Goal: Navigation & Orientation: Understand site structure

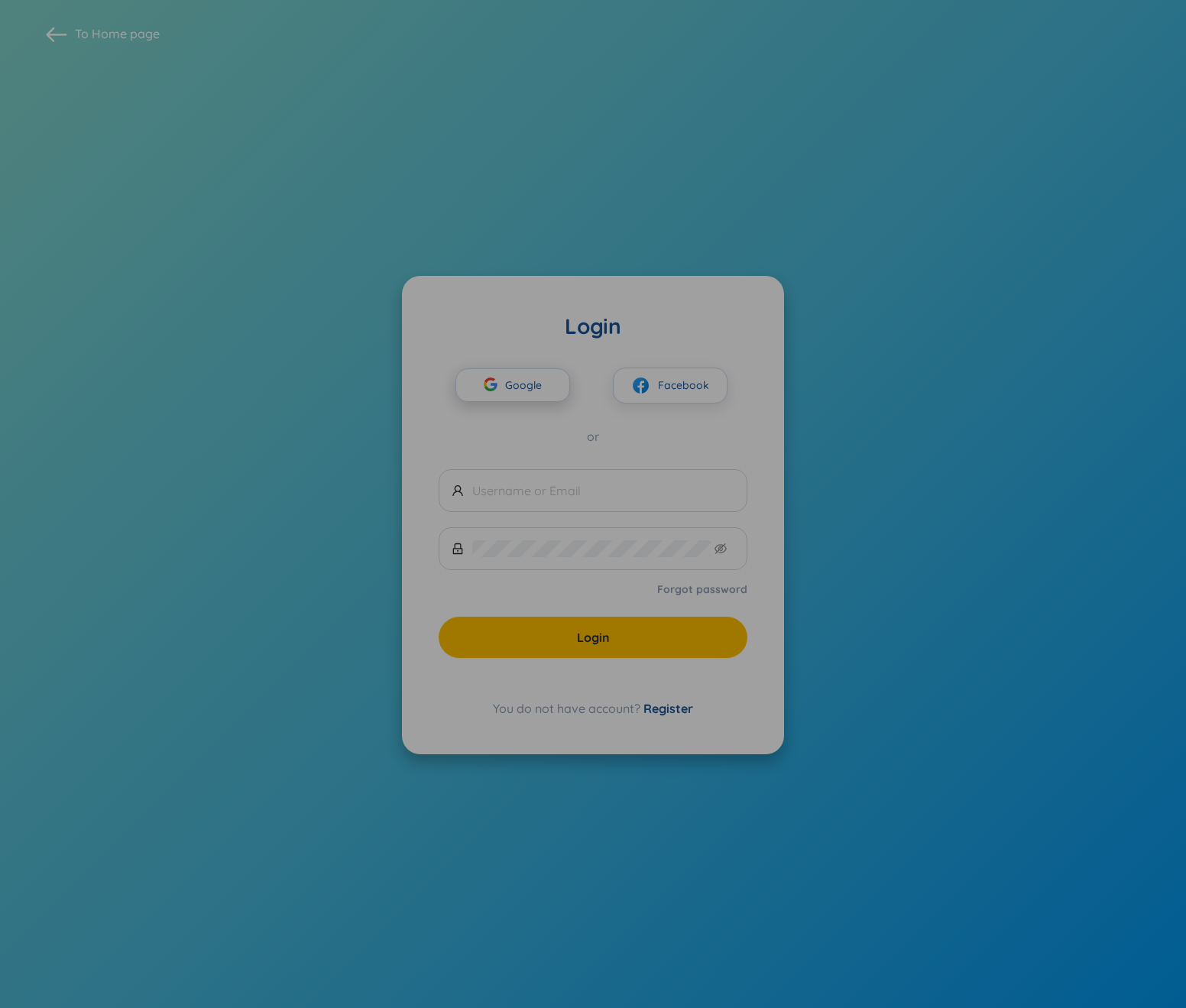
click at [506, 384] on span "Google" at bounding box center [527, 385] width 44 height 32
click at [495, 393] on div "button" at bounding box center [491, 387] width 29 height 34
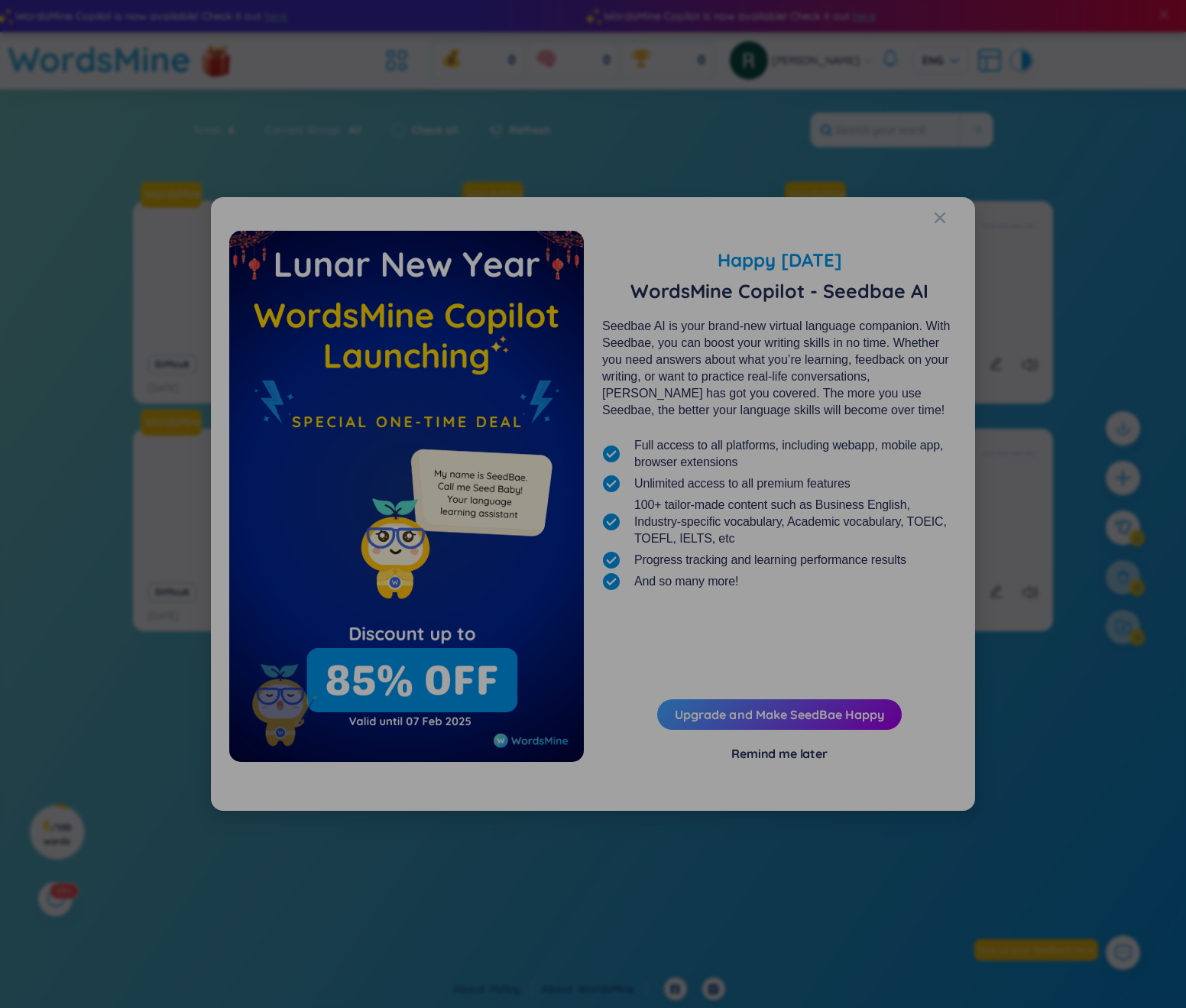
click at [749, 757] on div "Remind me later" at bounding box center [780, 754] width 96 height 17
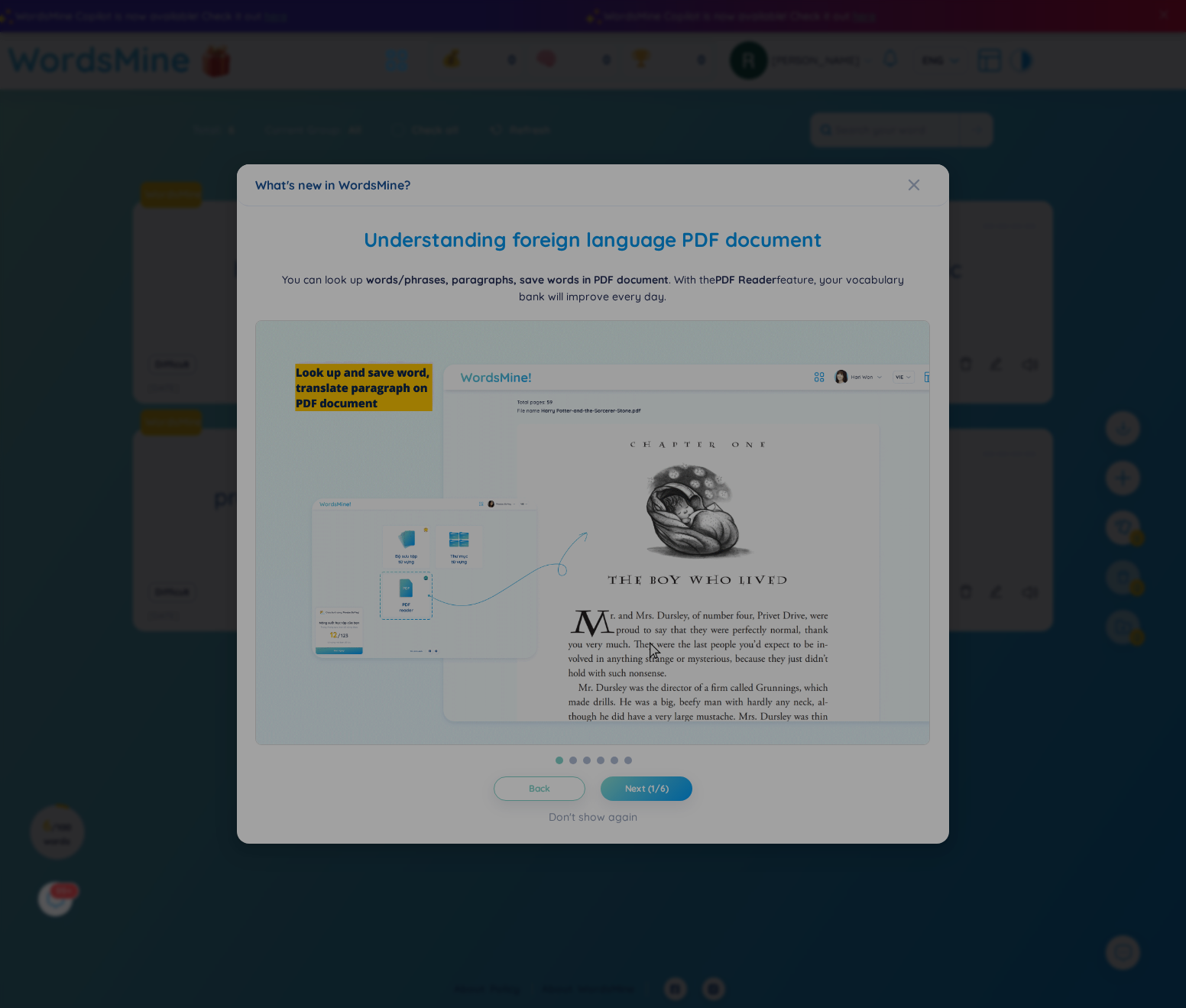
click at [640, 791] on span "Next (1/6)" at bounding box center [647, 788] width 44 height 12
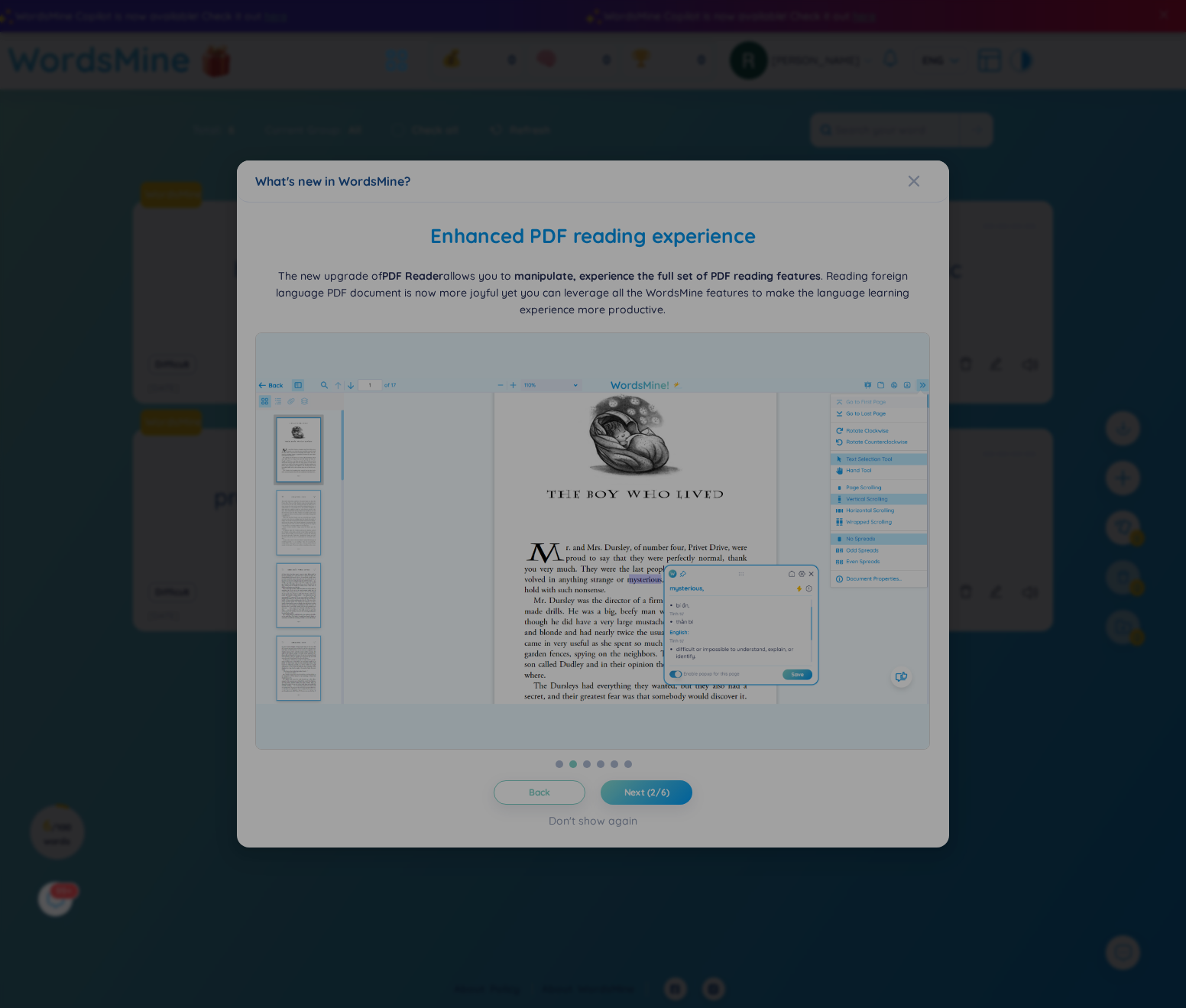
click at [640, 791] on span "Next (2/6)" at bounding box center [646, 793] width 45 height 12
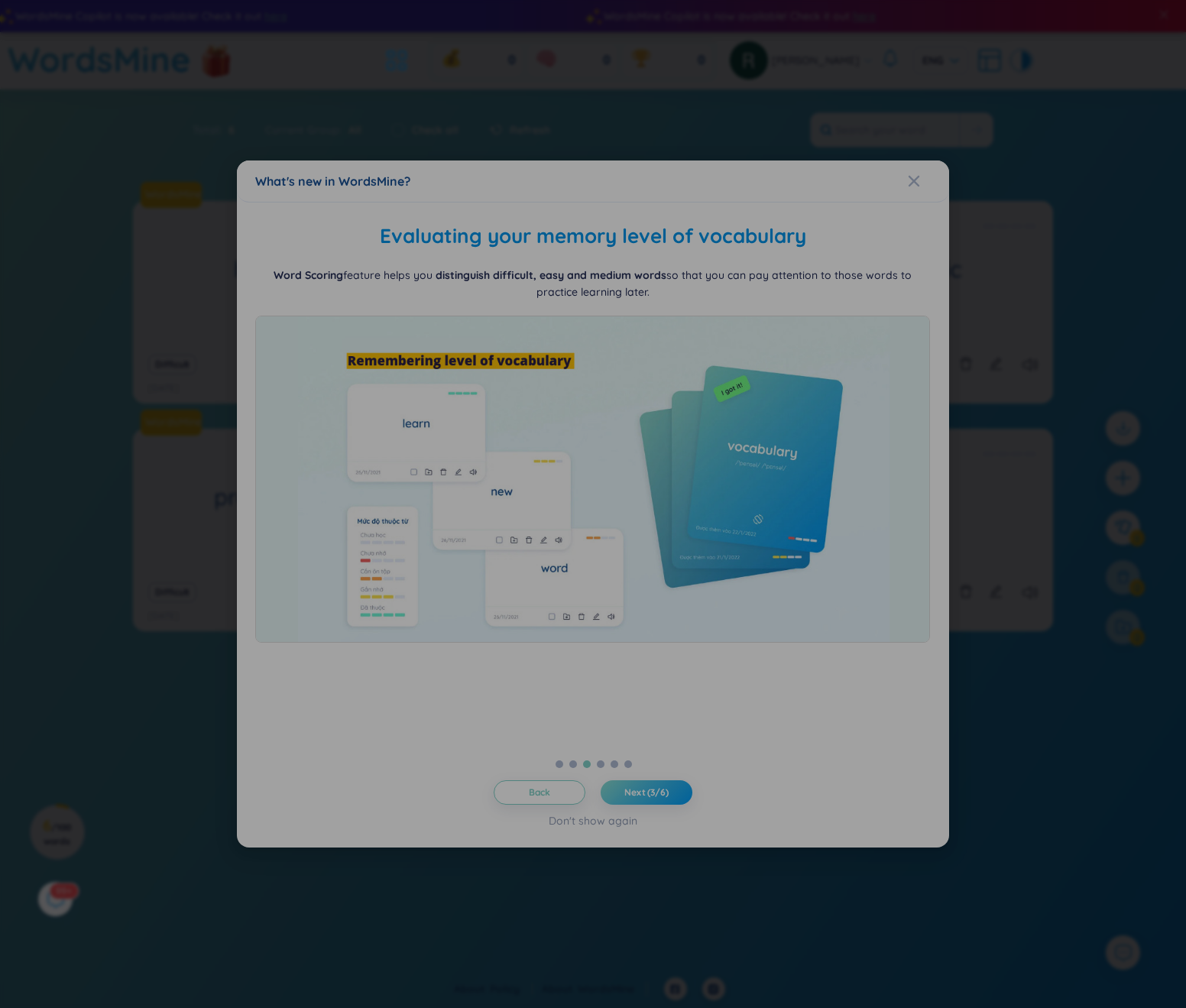
click at [640, 791] on span "Next (3/6)" at bounding box center [646, 793] width 44 height 12
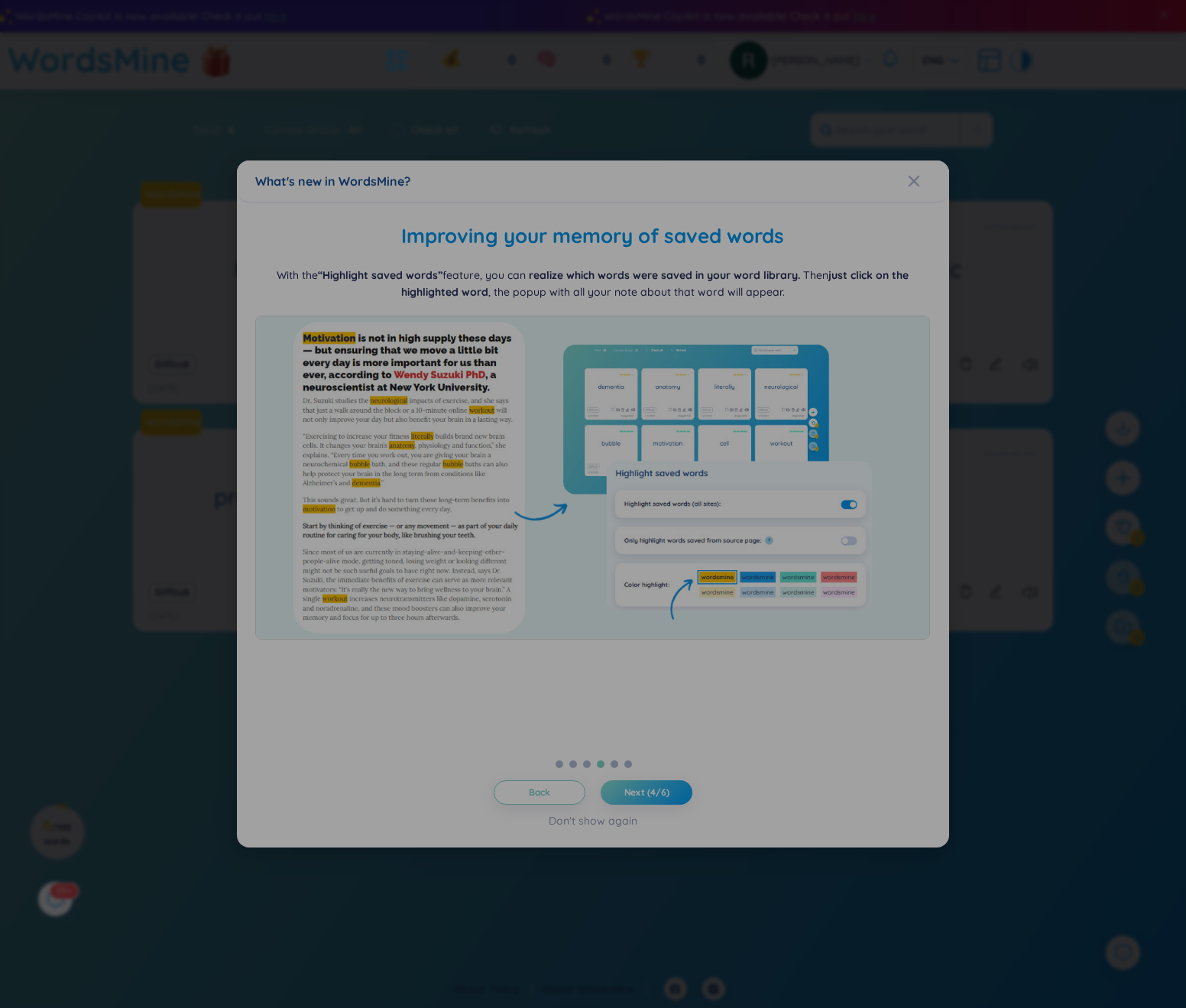
click at [640, 791] on span "Next (4/6)" at bounding box center [646, 793] width 45 height 12
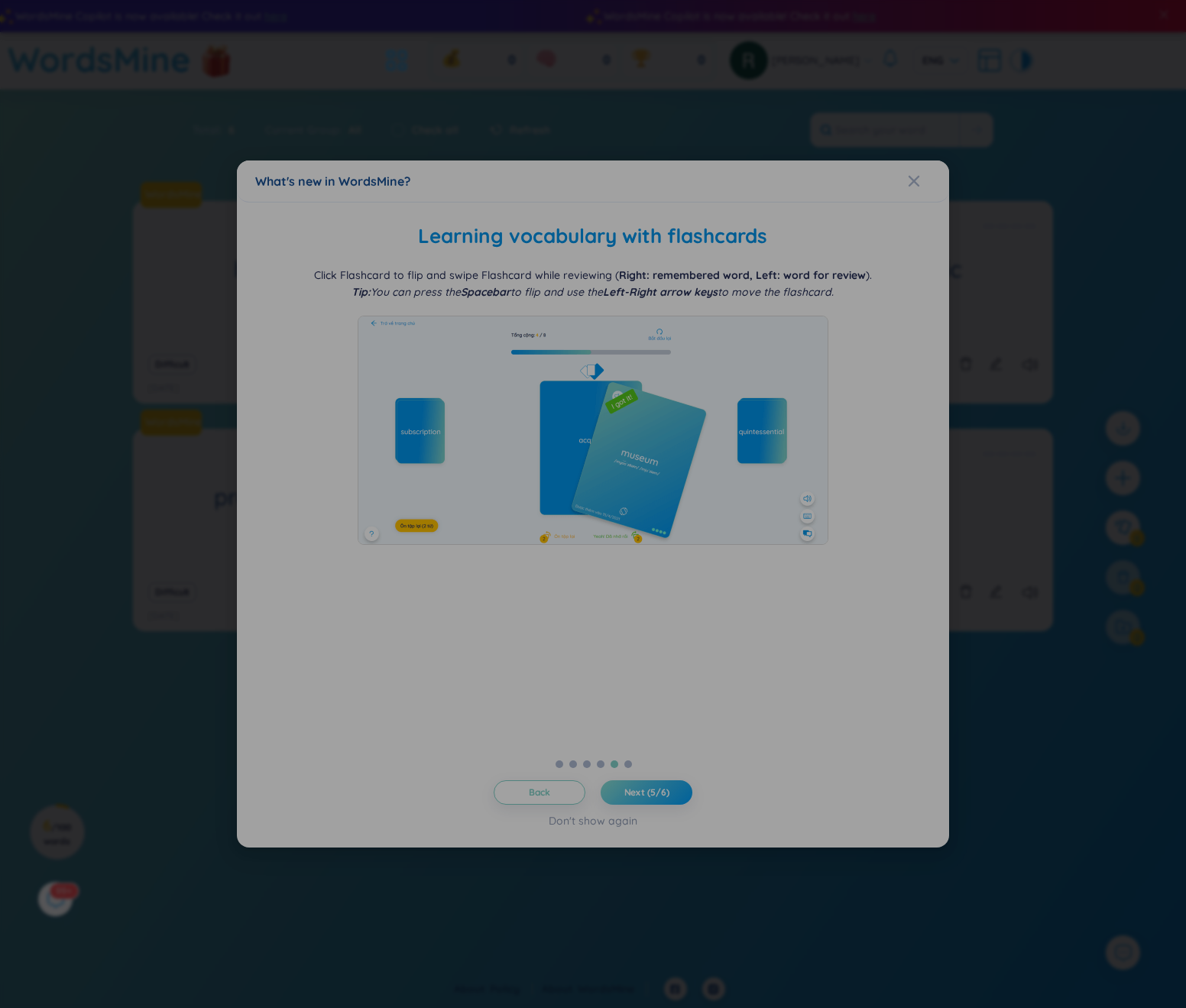
click at [640, 791] on span "Next (5/6)" at bounding box center [646, 793] width 45 height 12
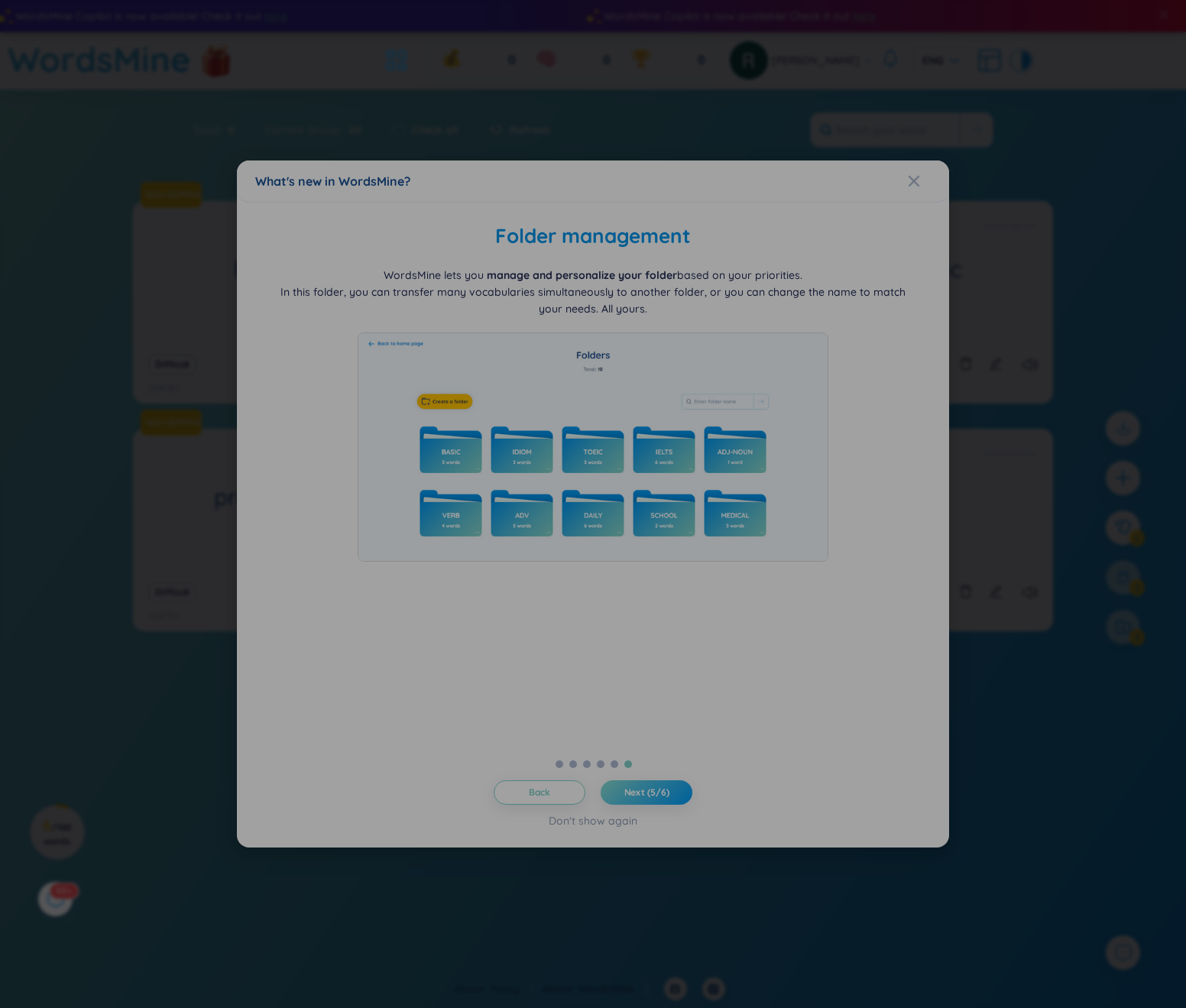
click at [640, 791] on span "Next (5/6)" at bounding box center [646, 793] width 45 height 12
click at [640, 791] on span "Let's get started!" at bounding box center [647, 793] width 76 height 12
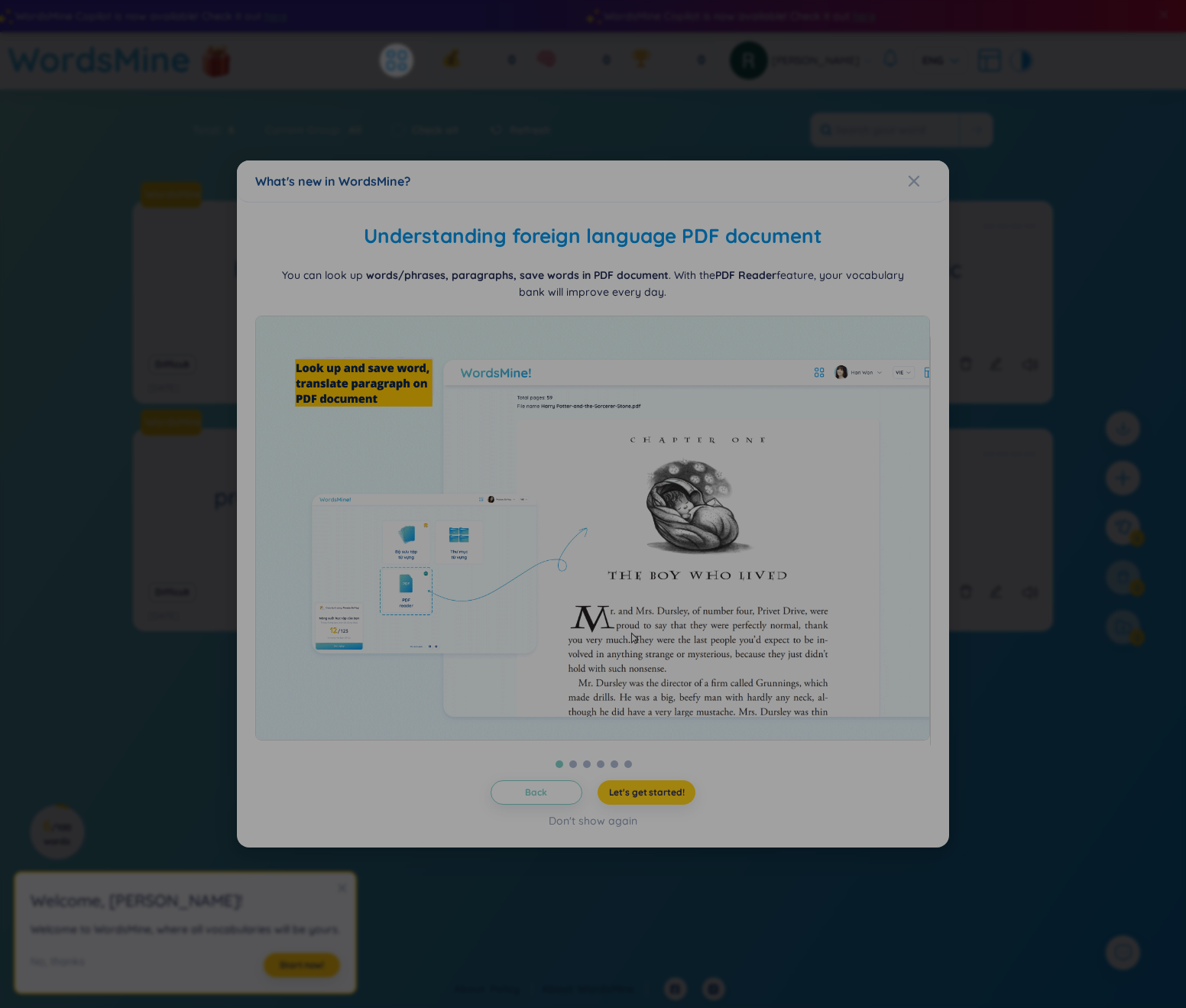
click at [640, 791] on button "Let's get started!" at bounding box center [646, 793] width 99 height 25
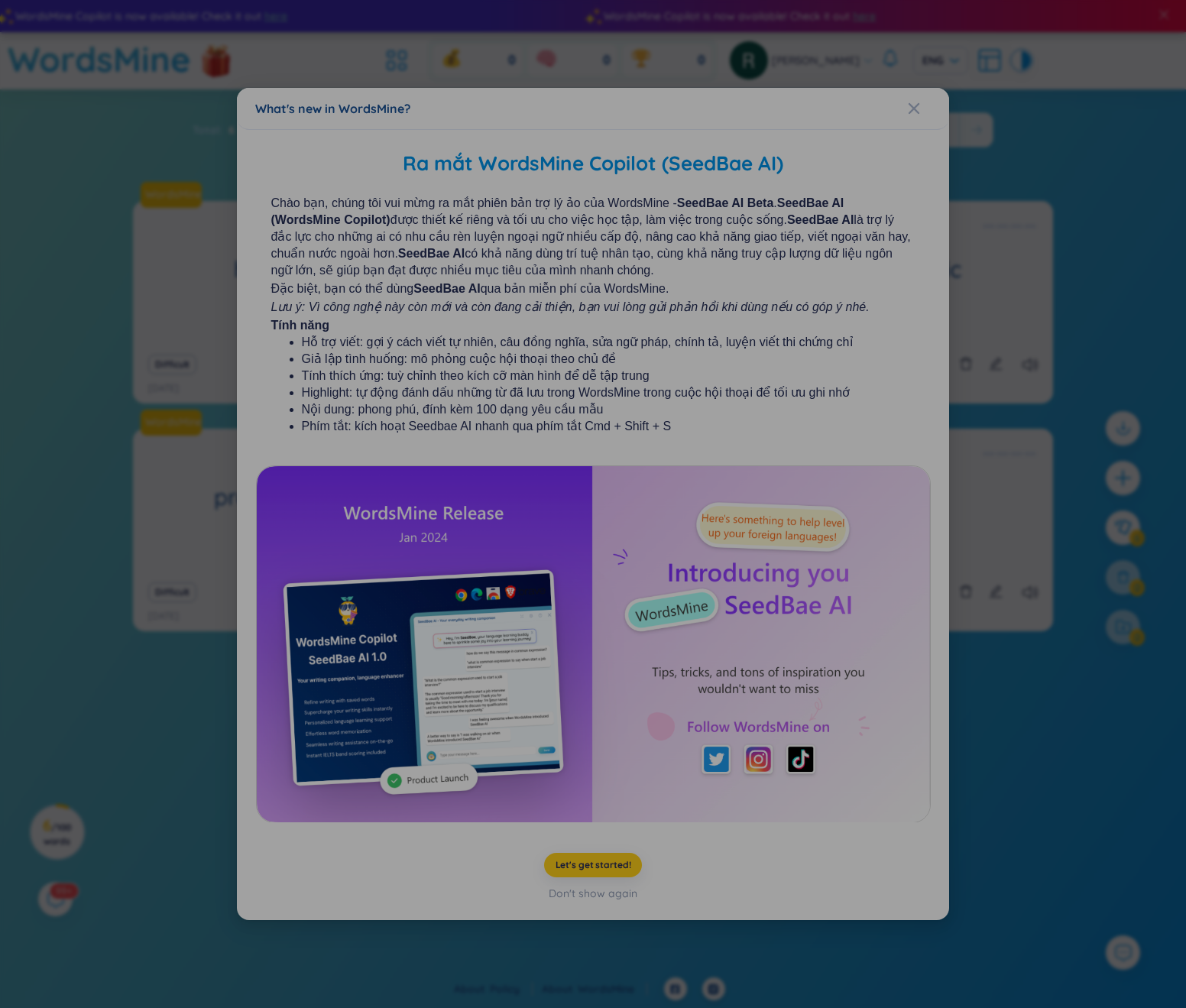
click at [604, 867] on span "Let's get started!" at bounding box center [594, 865] width 76 height 12
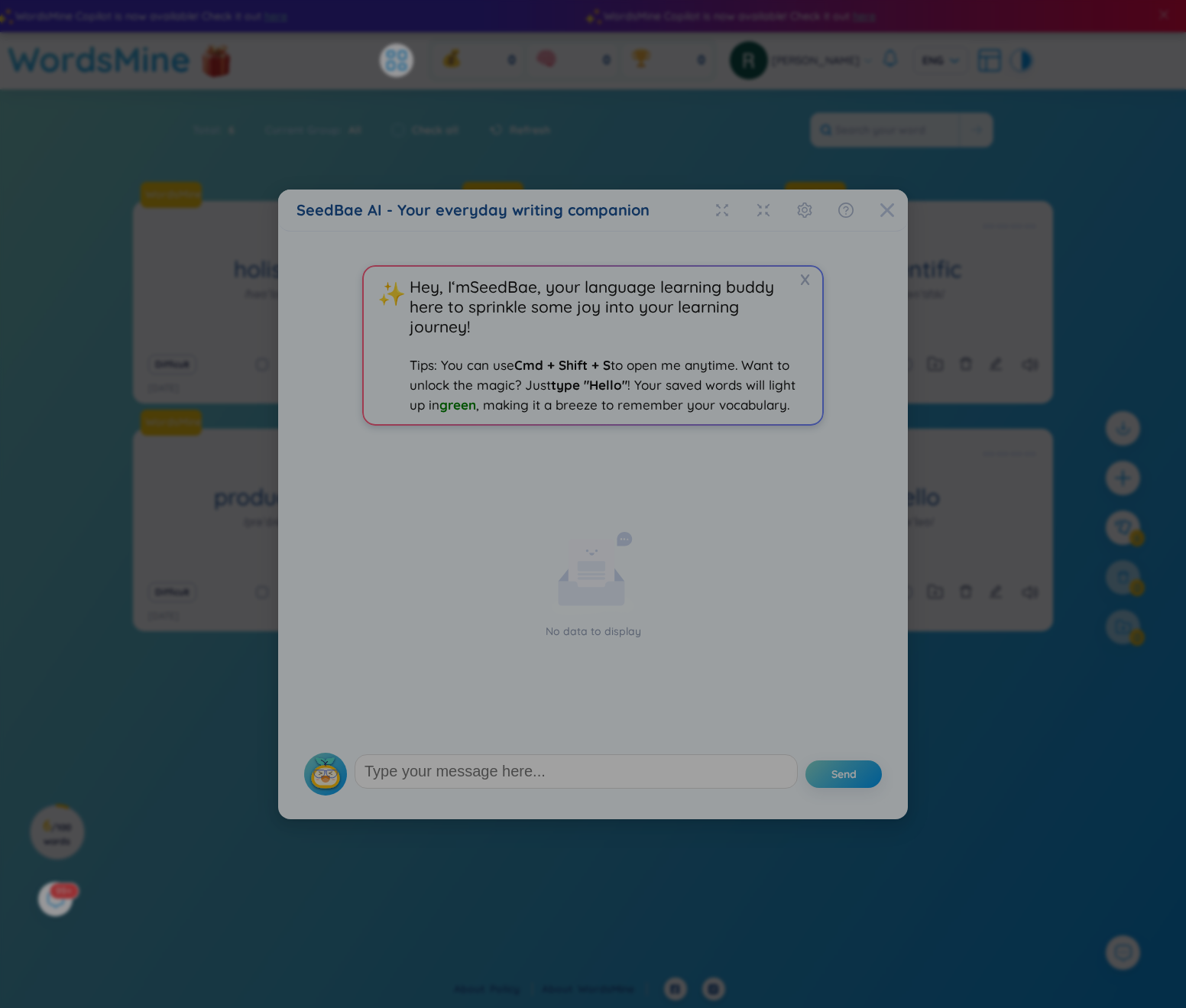
click at [890, 212] on icon "Close" at bounding box center [887, 210] width 14 height 14
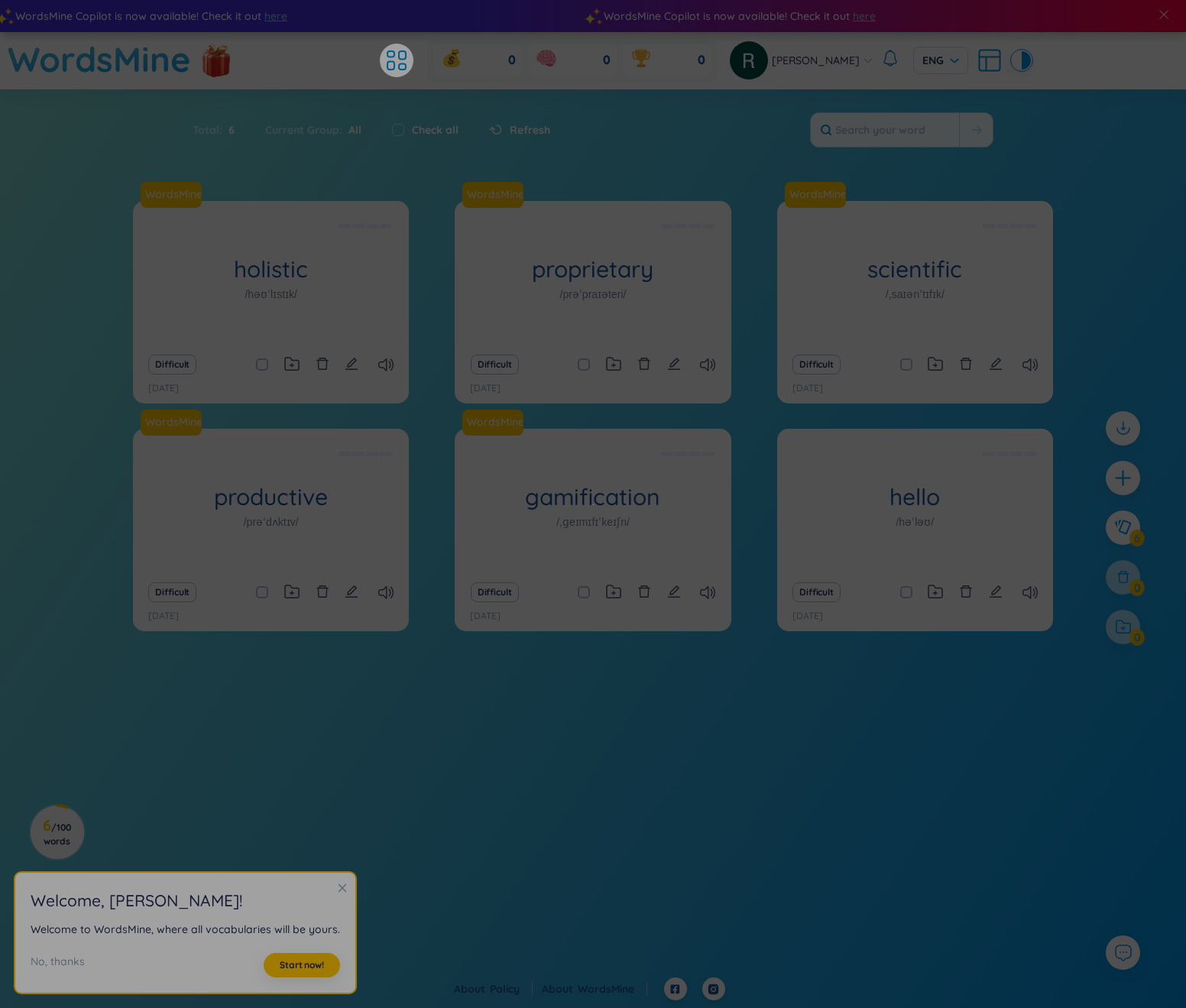
drag, startPoint x: 474, startPoint y: 99, endPoint x: 455, endPoint y: 98, distance: 19.0
click at [474, 99] on section "Sort Alphabet Ascending Alphabet Descending Time-based Ascending Time-based Des…" at bounding box center [593, 448] width 1186 height 716
